Goal: Check status: Check status

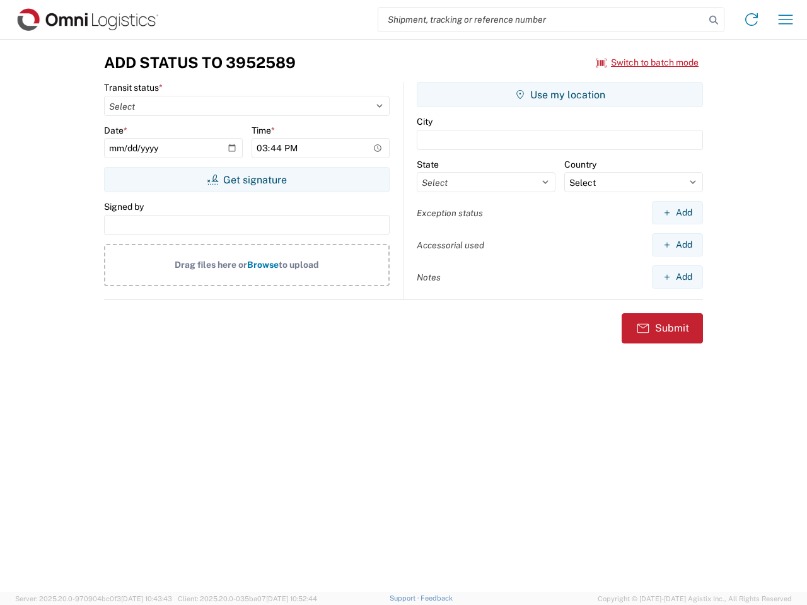
click at [542, 20] on input "search" at bounding box center [541, 20] width 327 height 24
click at [714, 20] on icon at bounding box center [714, 20] width 18 height 18
click at [752, 20] on icon at bounding box center [752, 19] width 20 height 20
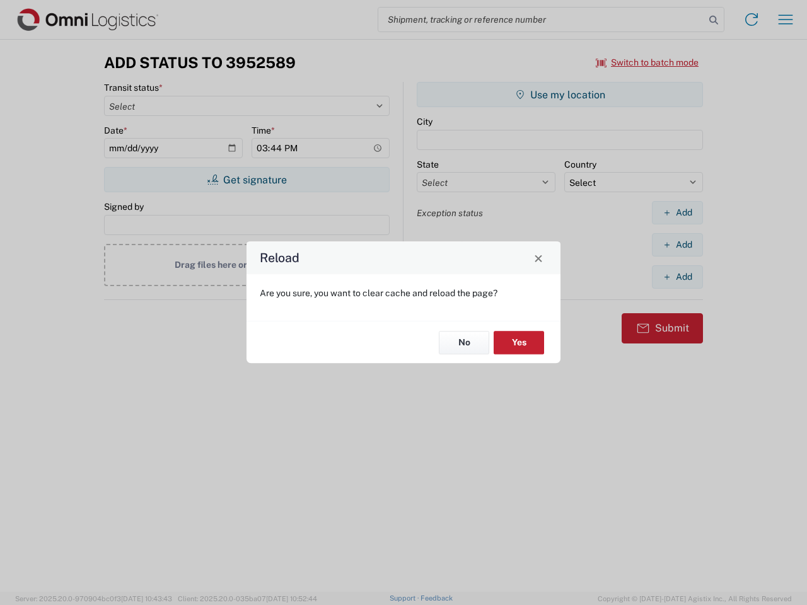
click at [786, 20] on div "Reload Are you sure, you want to clear cache and reload the page? No Yes" at bounding box center [403, 302] width 807 height 605
click at [648, 62] on div "Reload Are you sure, you want to clear cache and reload the page? No Yes" at bounding box center [403, 302] width 807 height 605
click at [247, 180] on div "Reload Are you sure, you want to clear cache and reload the page? No Yes" at bounding box center [403, 302] width 807 height 605
click at [560, 95] on div "Reload Are you sure, you want to clear cache and reload the page? No Yes" at bounding box center [403, 302] width 807 height 605
click at [677, 213] on div "Reload Are you sure, you want to clear cache and reload the page? No Yes" at bounding box center [403, 302] width 807 height 605
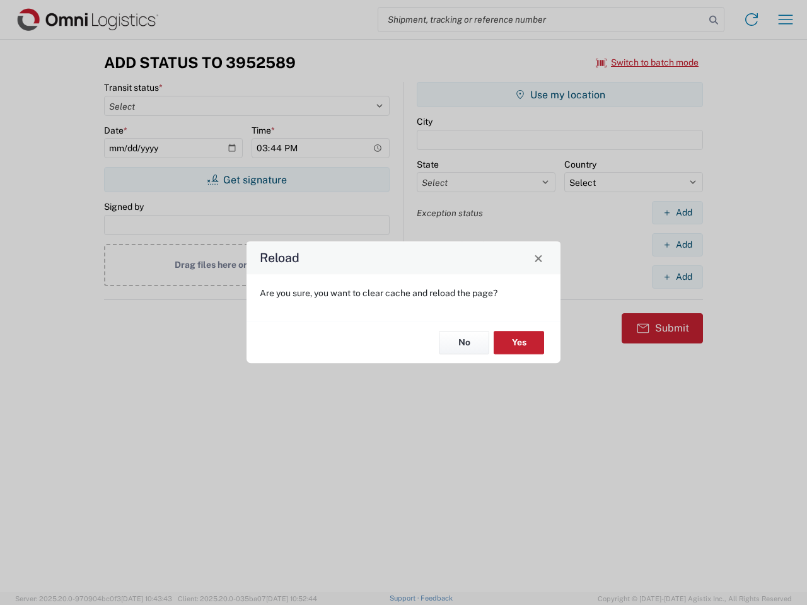
click at [677, 245] on div "Reload Are you sure, you want to clear cache and reload the page? No Yes" at bounding box center [403, 302] width 807 height 605
click at [677, 277] on div "Reload Are you sure, you want to clear cache and reload the page? No Yes" at bounding box center [403, 302] width 807 height 605
